Goal: Check status: Check status

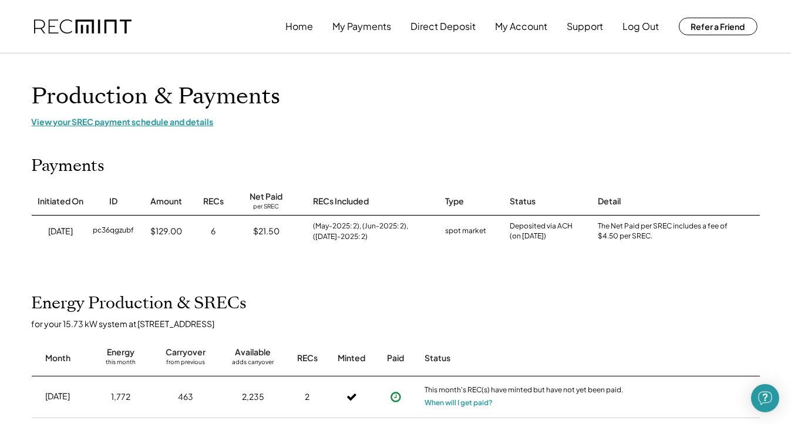
click at [446, 126] on div "View your SREC payment schedule and details" at bounding box center [396, 121] width 728 height 11
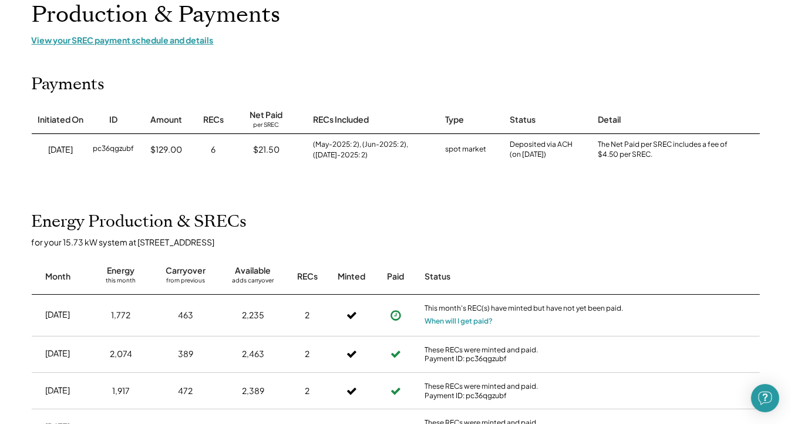
scroll to position [117, 0]
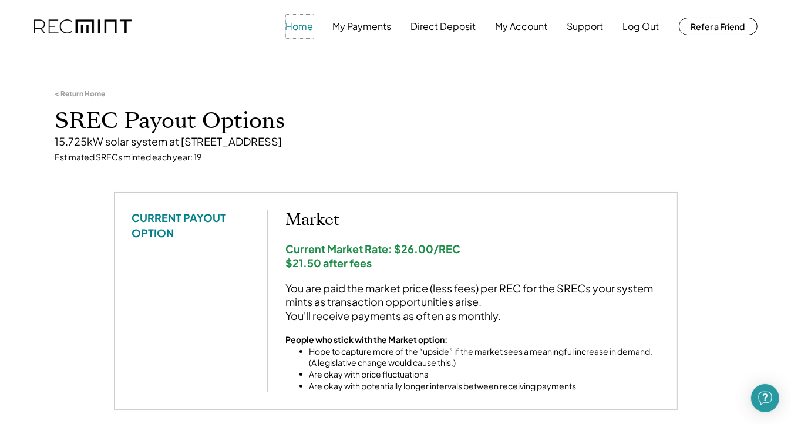
click at [304, 25] on button "Home" at bounding box center [300, 26] width 28 height 23
